Goal: Browse casually: Explore the website without a specific task or goal

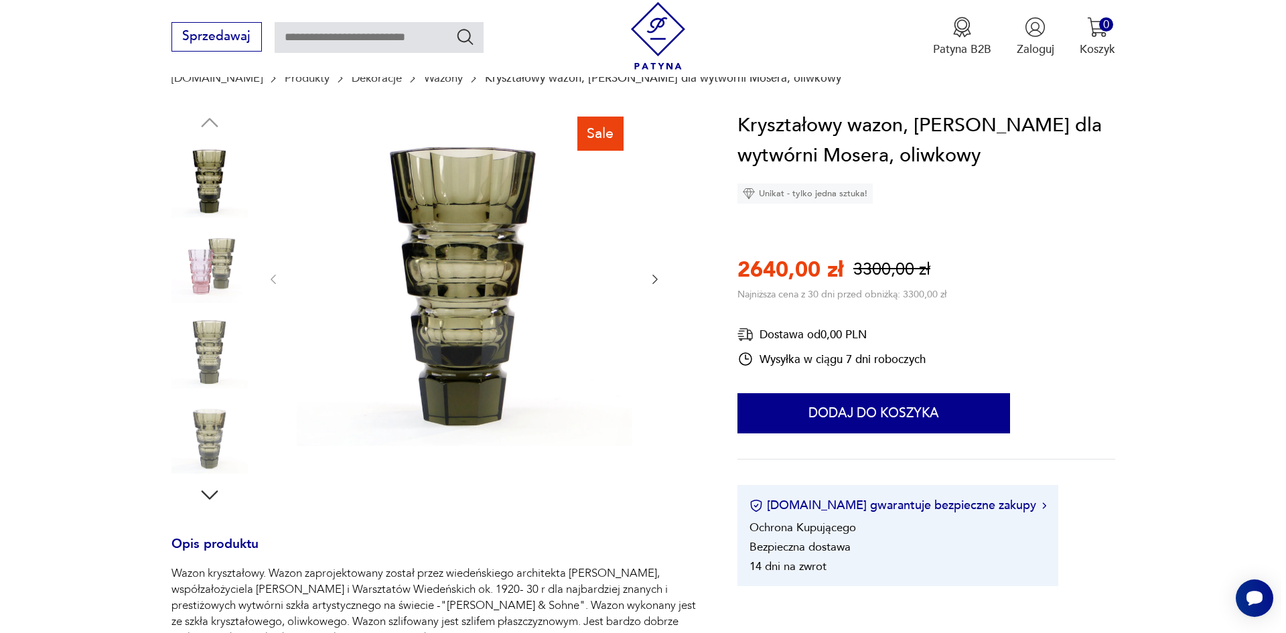
scroll to position [201, 0]
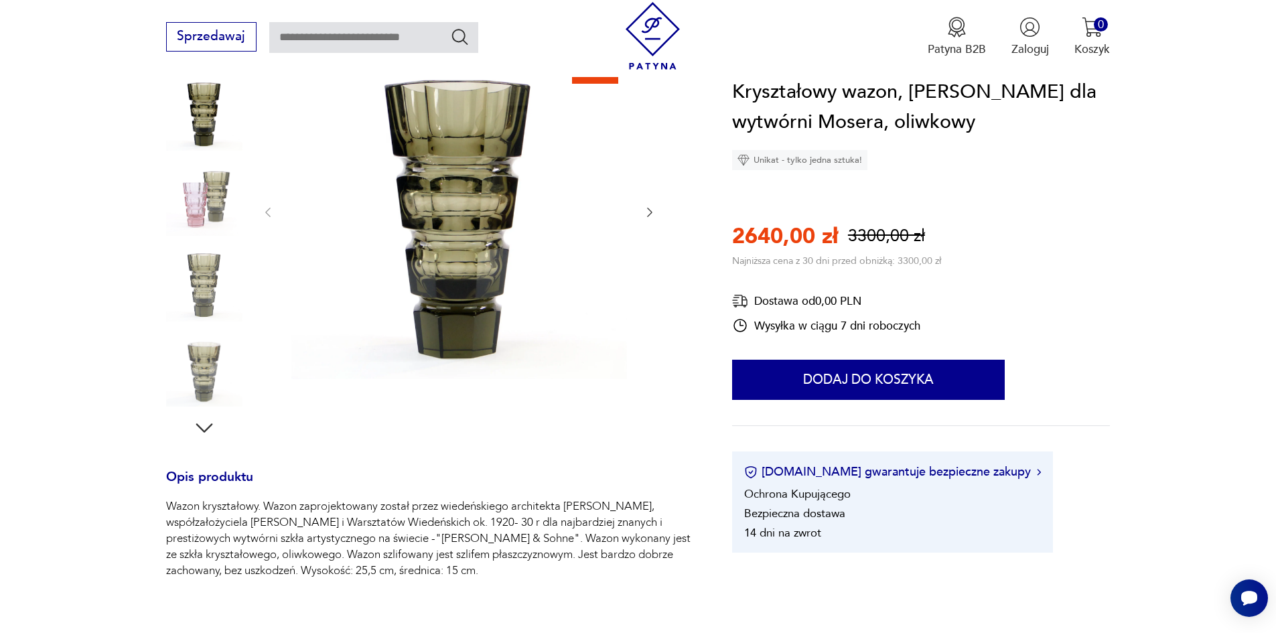
click at [202, 424] on icon "button" at bounding box center [204, 428] width 24 height 24
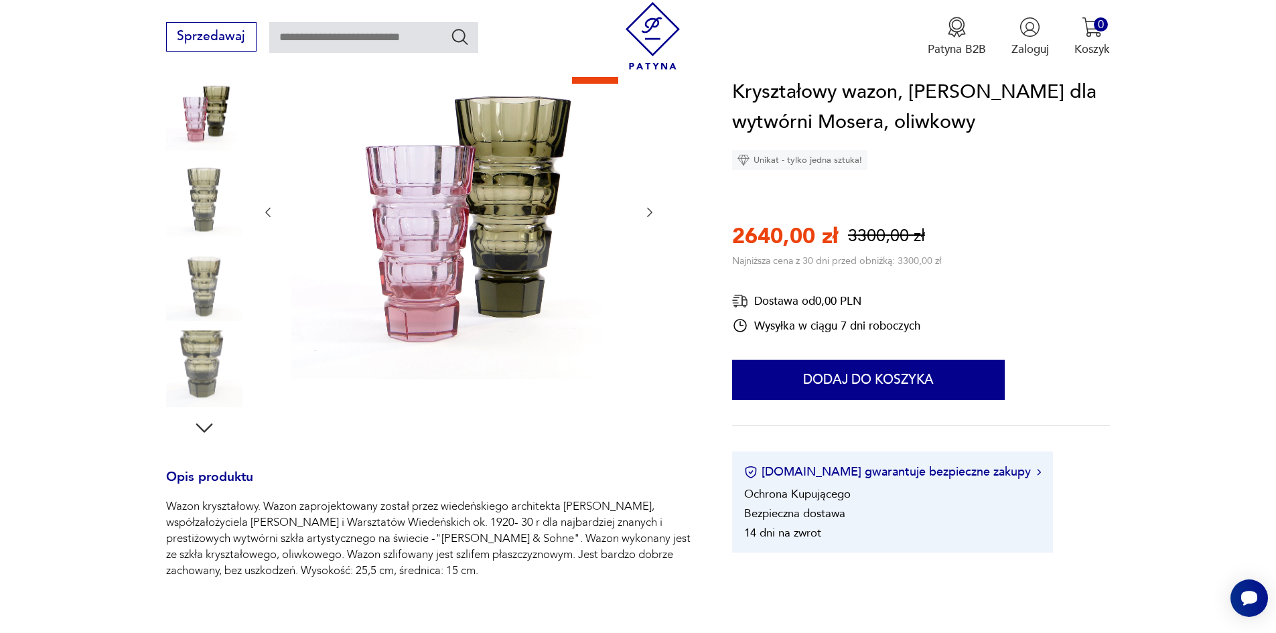
click at [202, 424] on icon "button" at bounding box center [204, 428] width 24 height 24
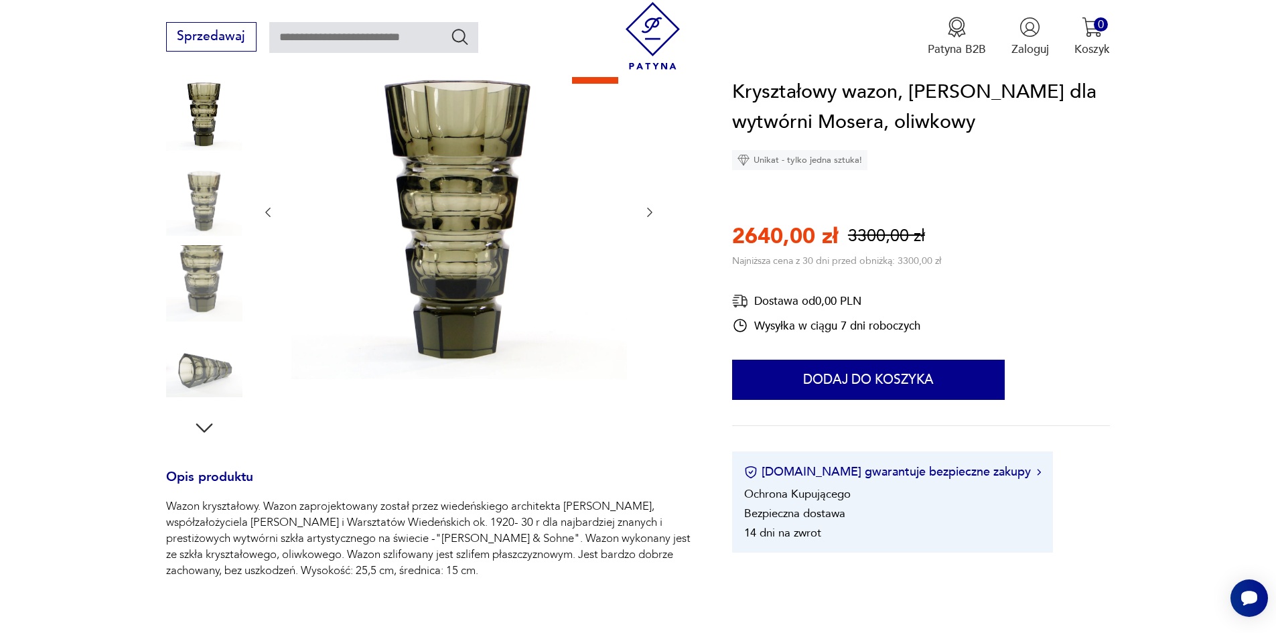
click at [202, 424] on icon "button" at bounding box center [204, 428] width 24 height 24
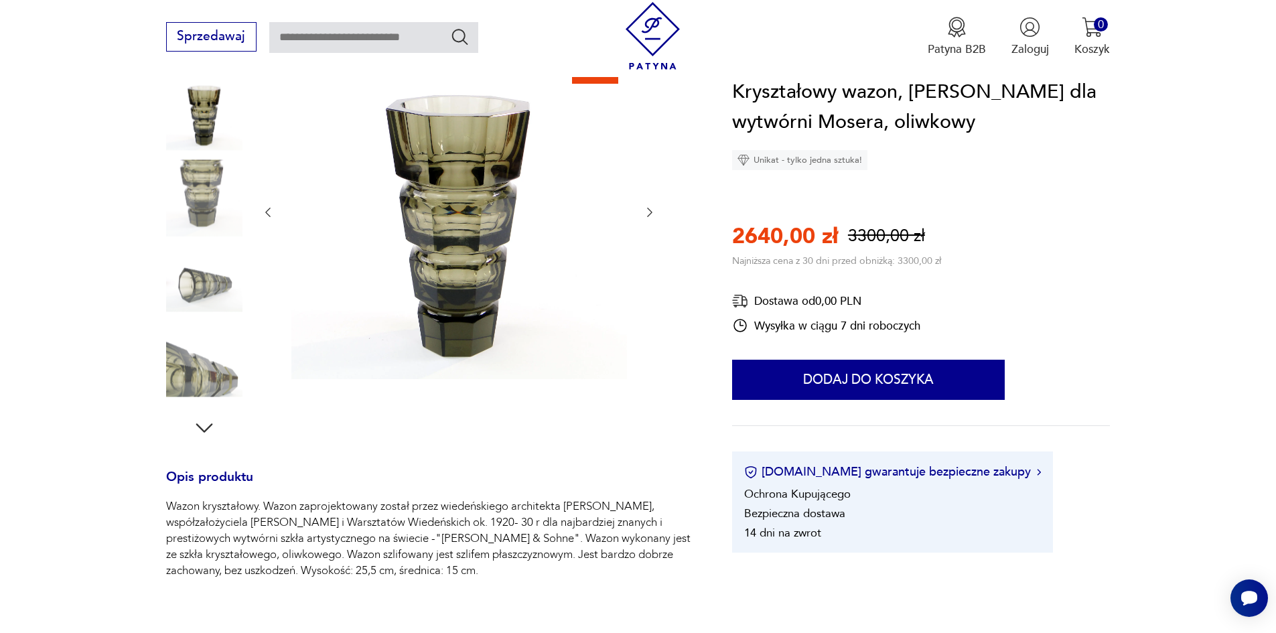
click at [202, 424] on icon "button" at bounding box center [204, 428] width 24 height 24
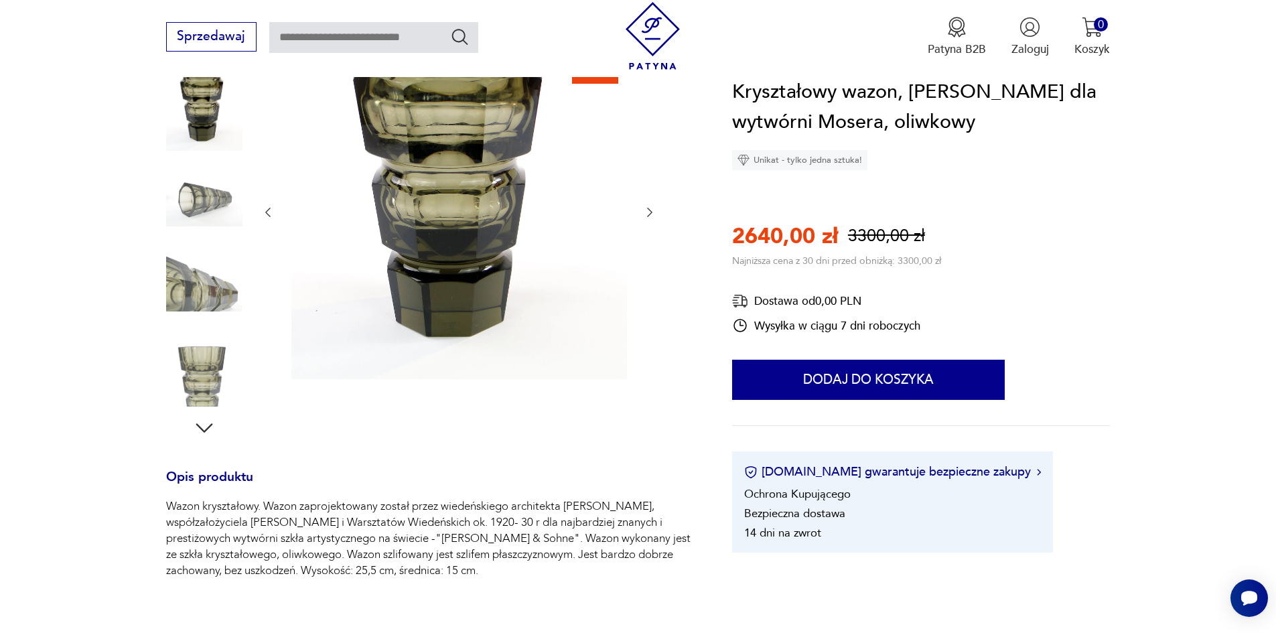
click at [202, 424] on icon "button" at bounding box center [204, 428] width 24 height 24
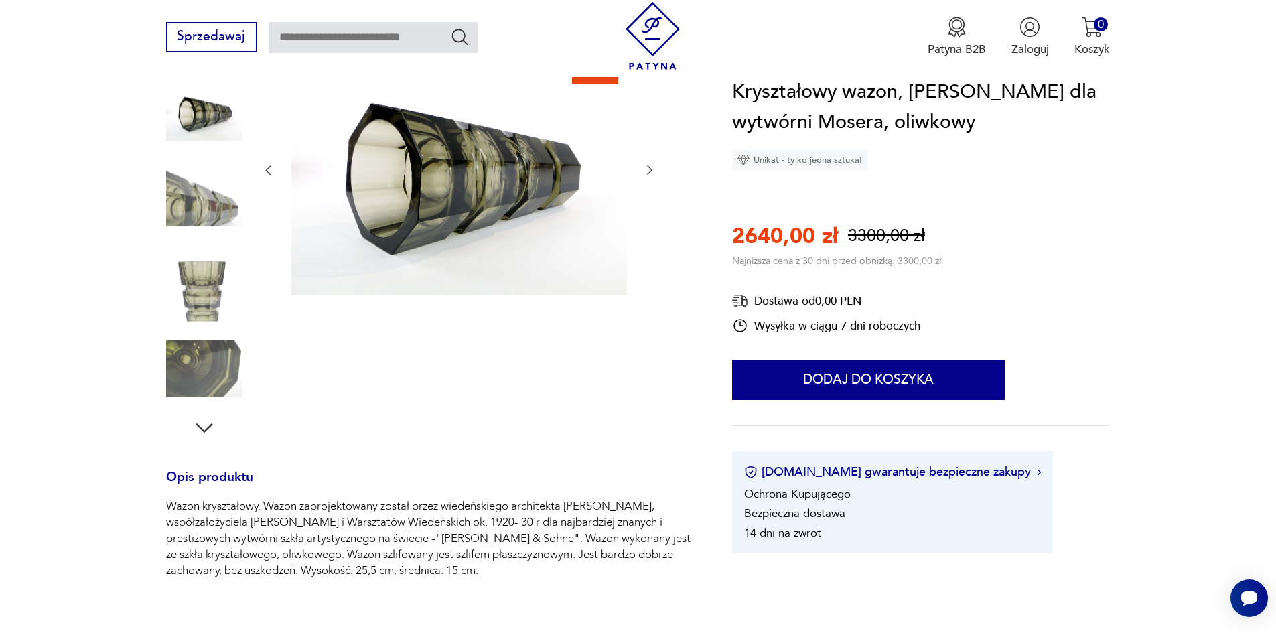
click at [197, 367] on img at bounding box center [204, 368] width 76 height 76
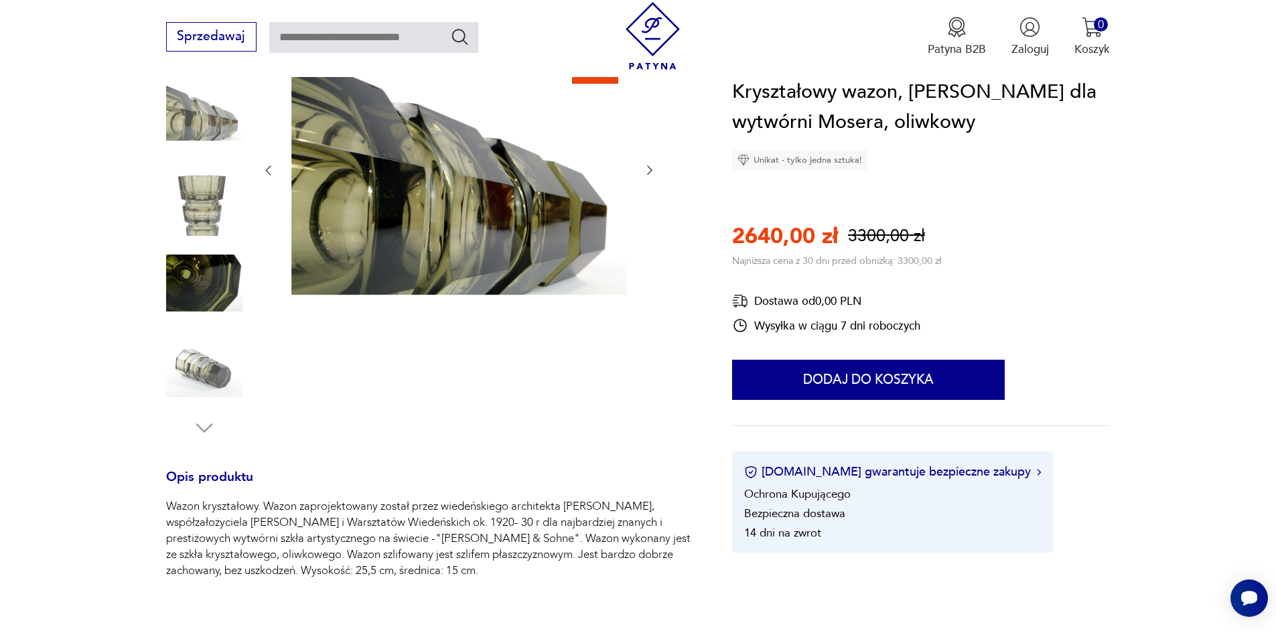
click at [207, 377] on img at bounding box center [204, 368] width 76 height 76
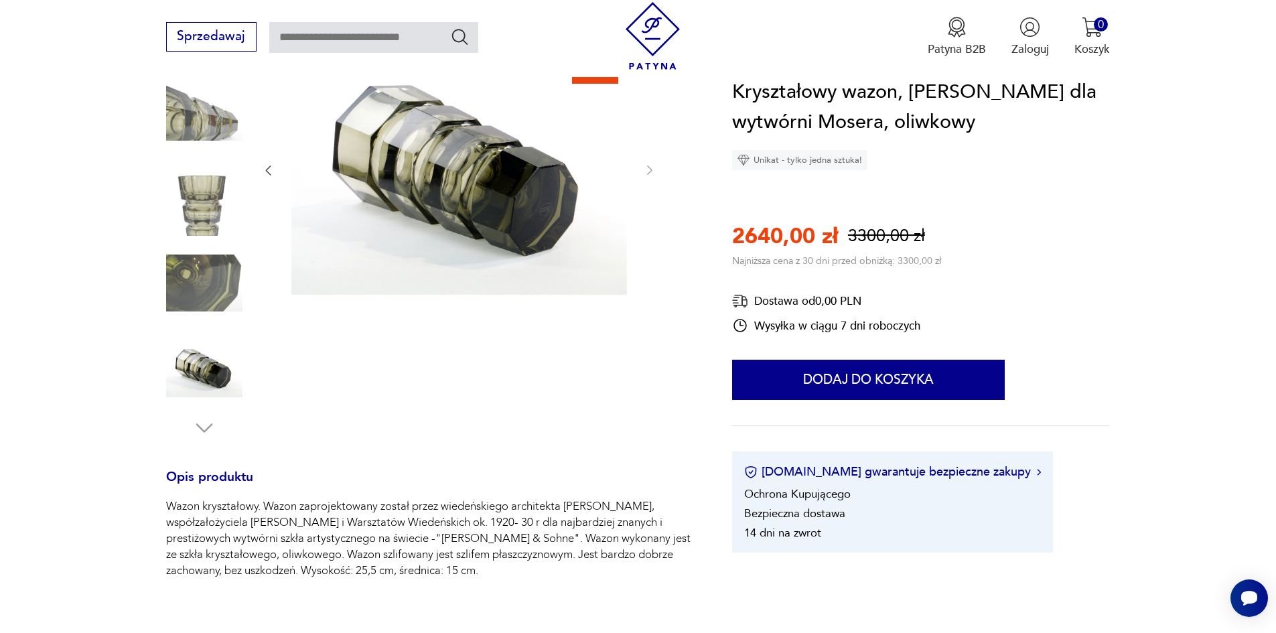
click at [207, 377] on img at bounding box center [204, 368] width 76 height 76
click at [537, 204] on img at bounding box center [458, 170] width 335 height 252
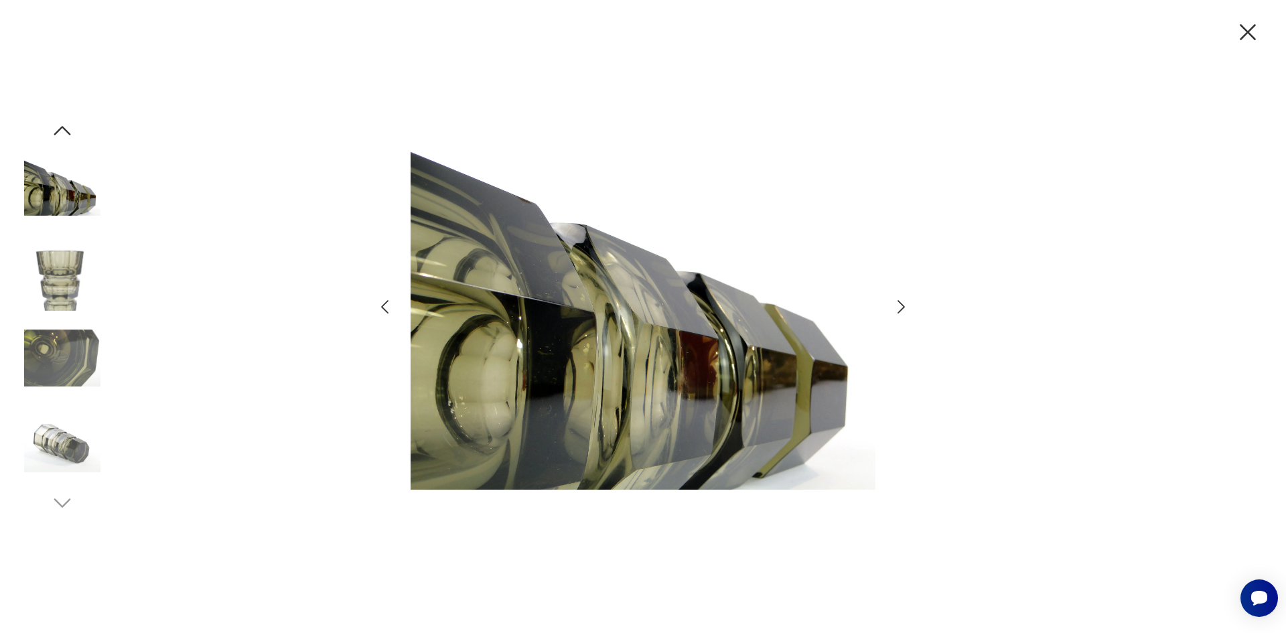
click at [63, 446] on img at bounding box center [62, 443] width 76 height 76
